Goal: Browse casually: Explore the website without a specific task or goal

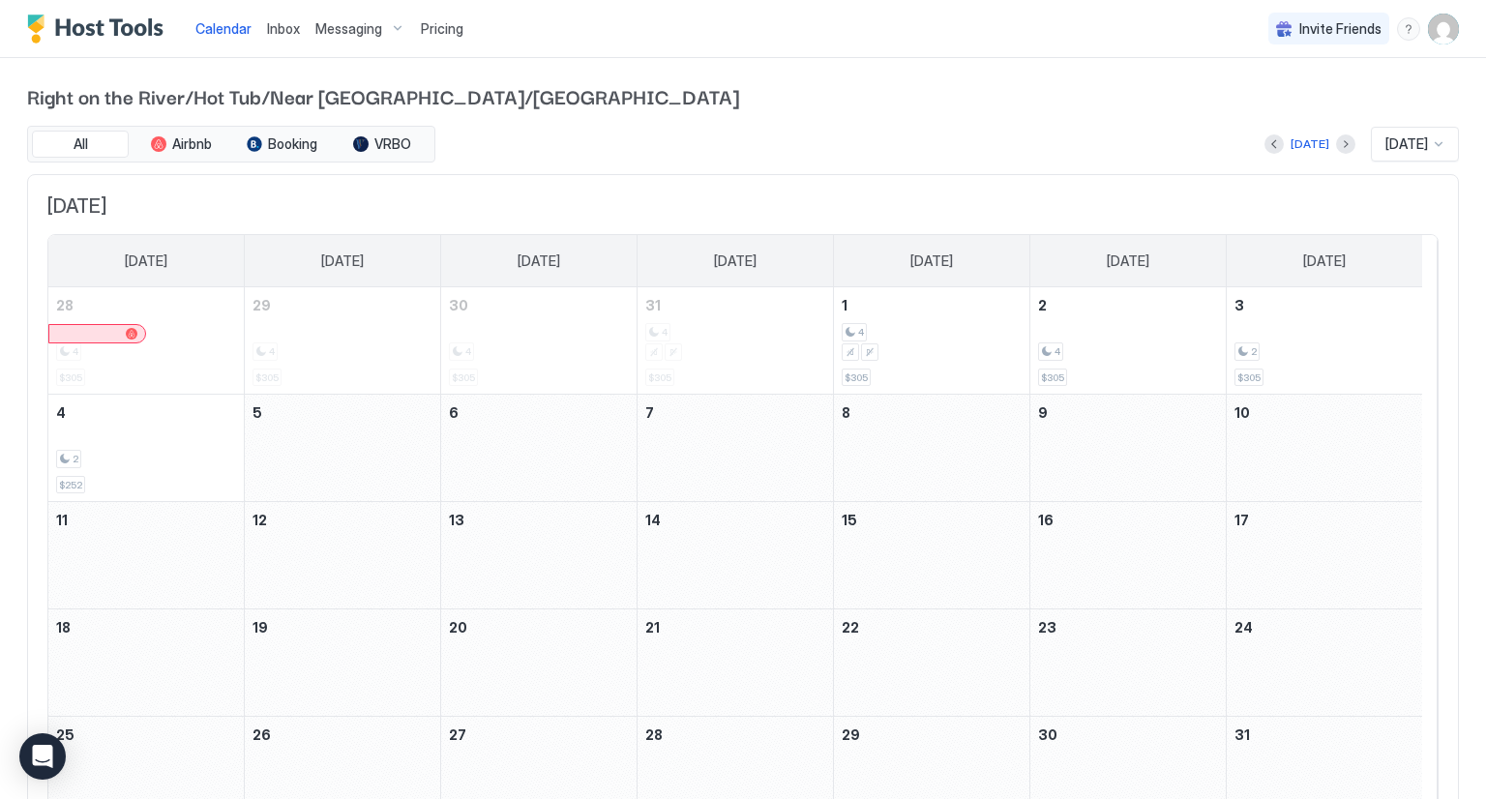
scroll to position [101, 0]
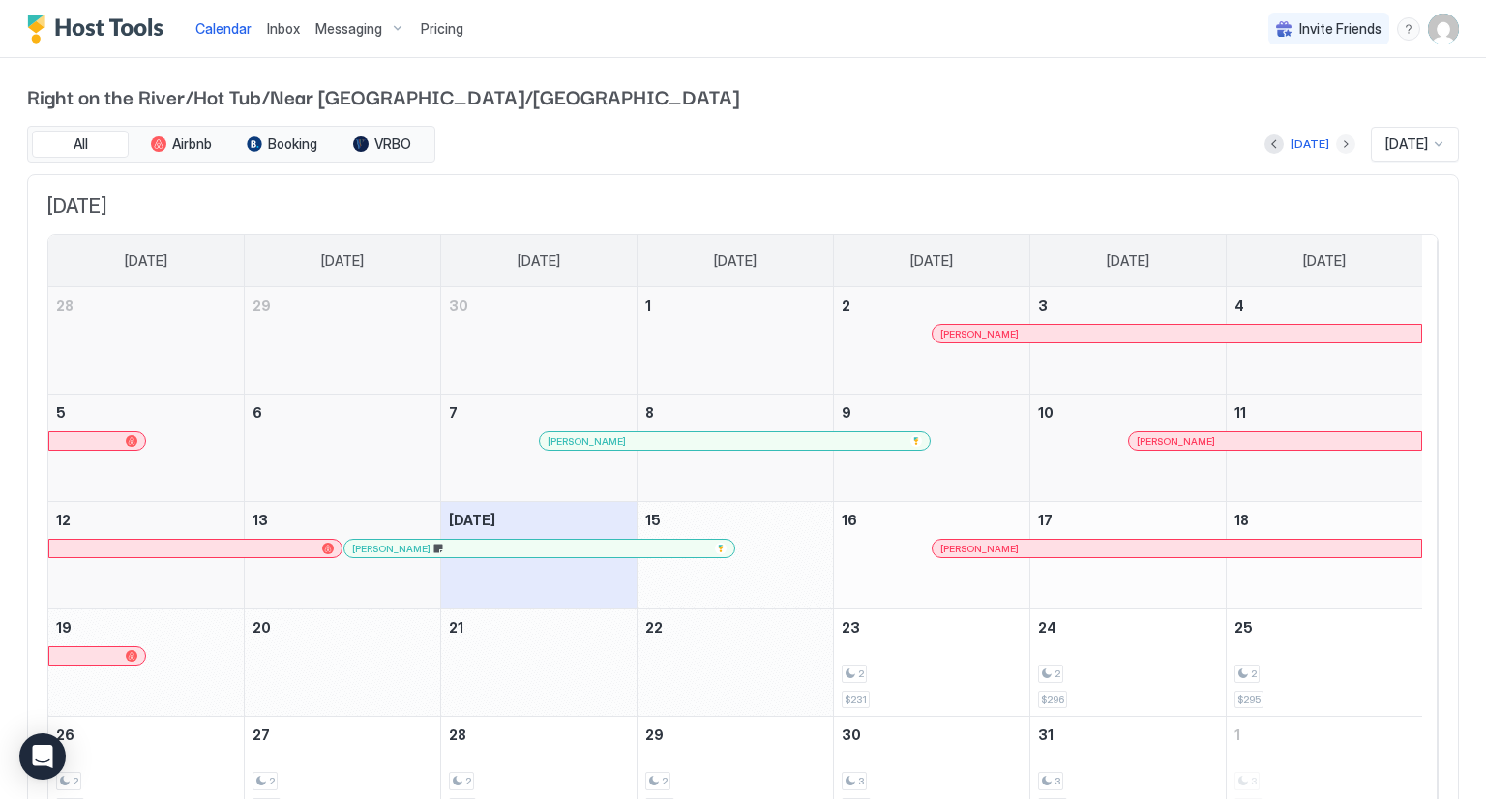
click at [1336, 145] on button "Next month" at bounding box center [1345, 143] width 19 height 19
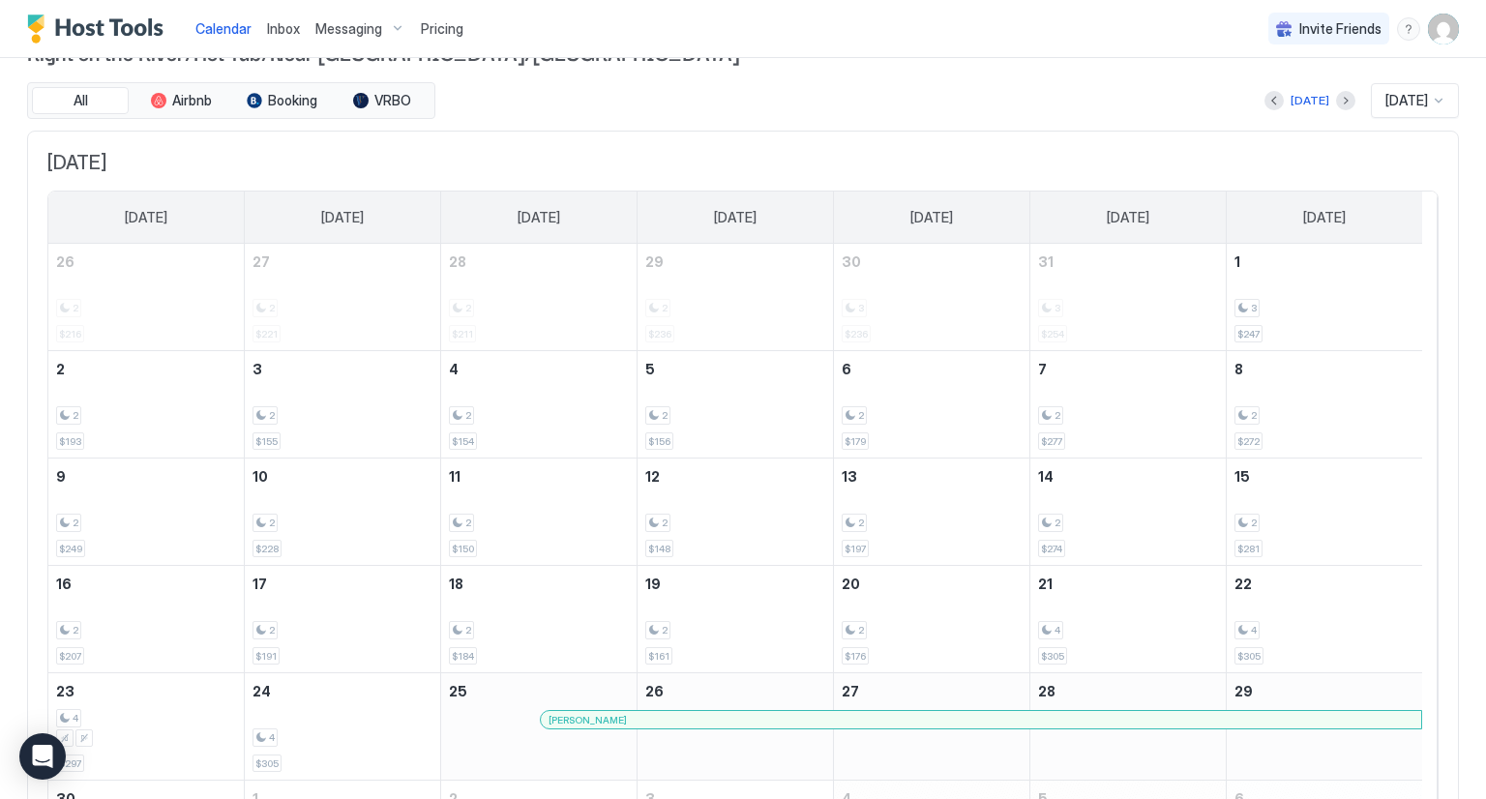
scroll to position [15, 0]
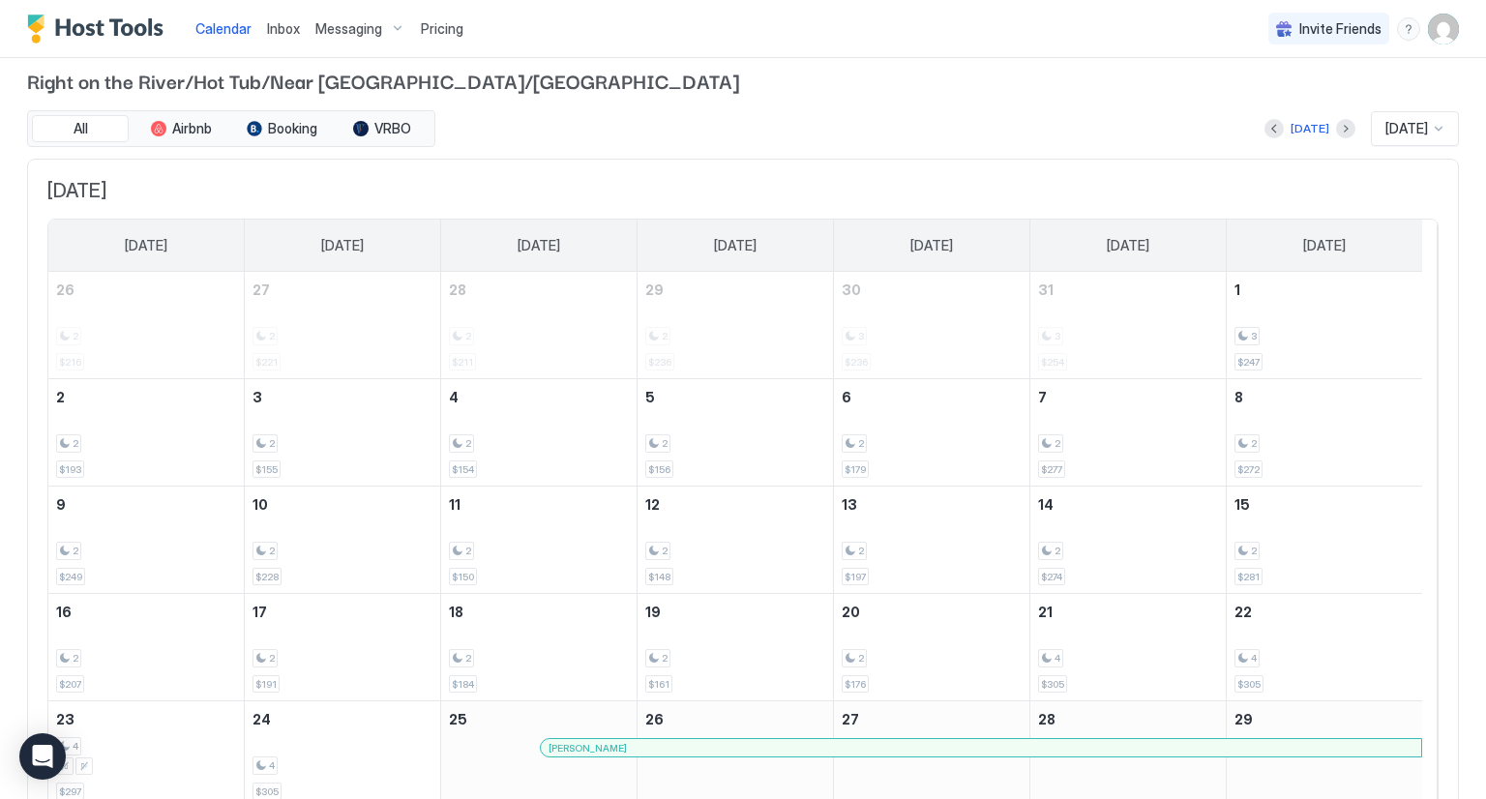
click at [1336, 127] on div at bounding box center [1345, 128] width 19 height 19
click at [1336, 131] on button "Next month" at bounding box center [1345, 128] width 19 height 19
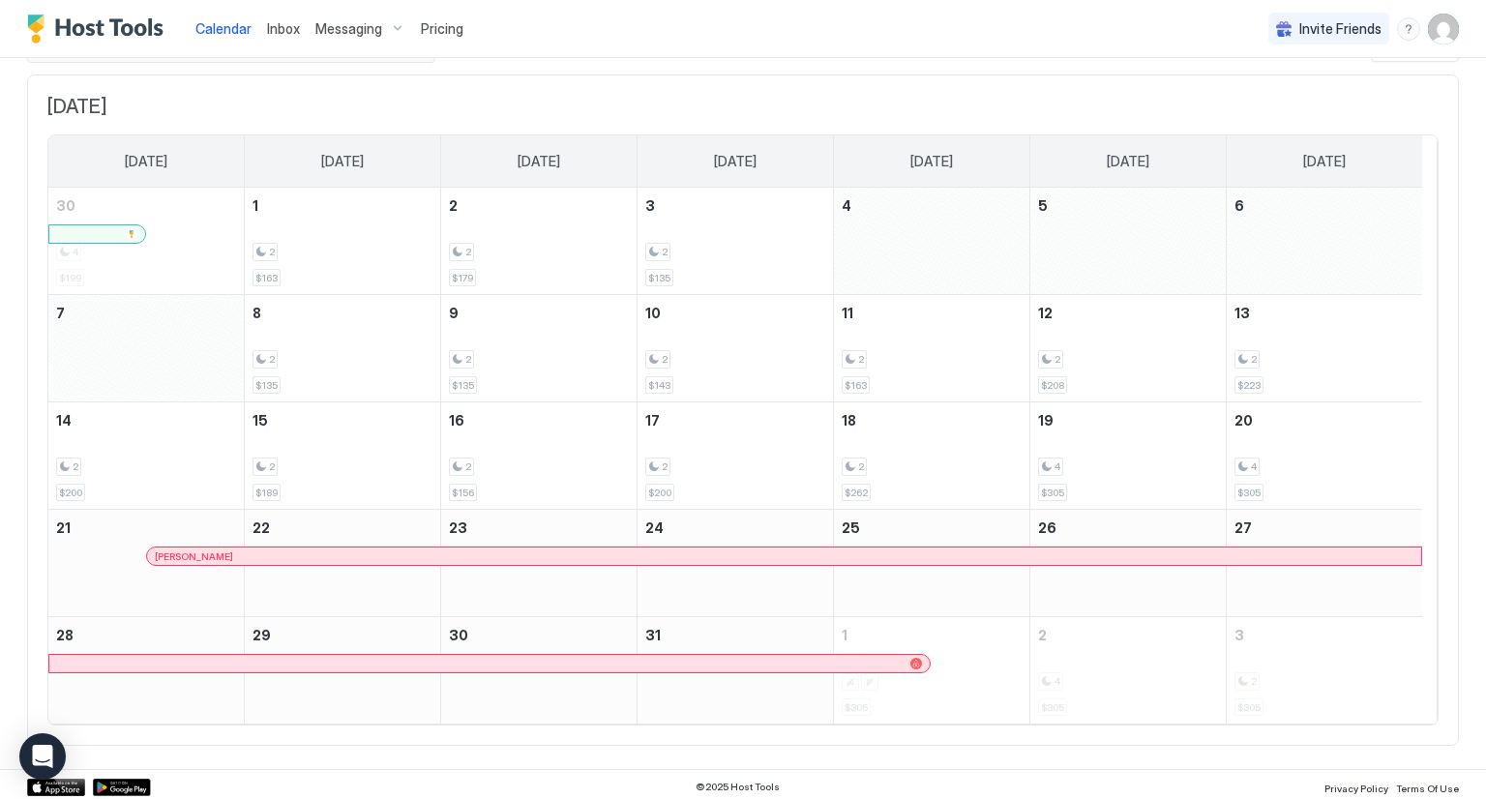
scroll to position [101, 0]
